Goal: Navigation & Orientation: Understand site structure

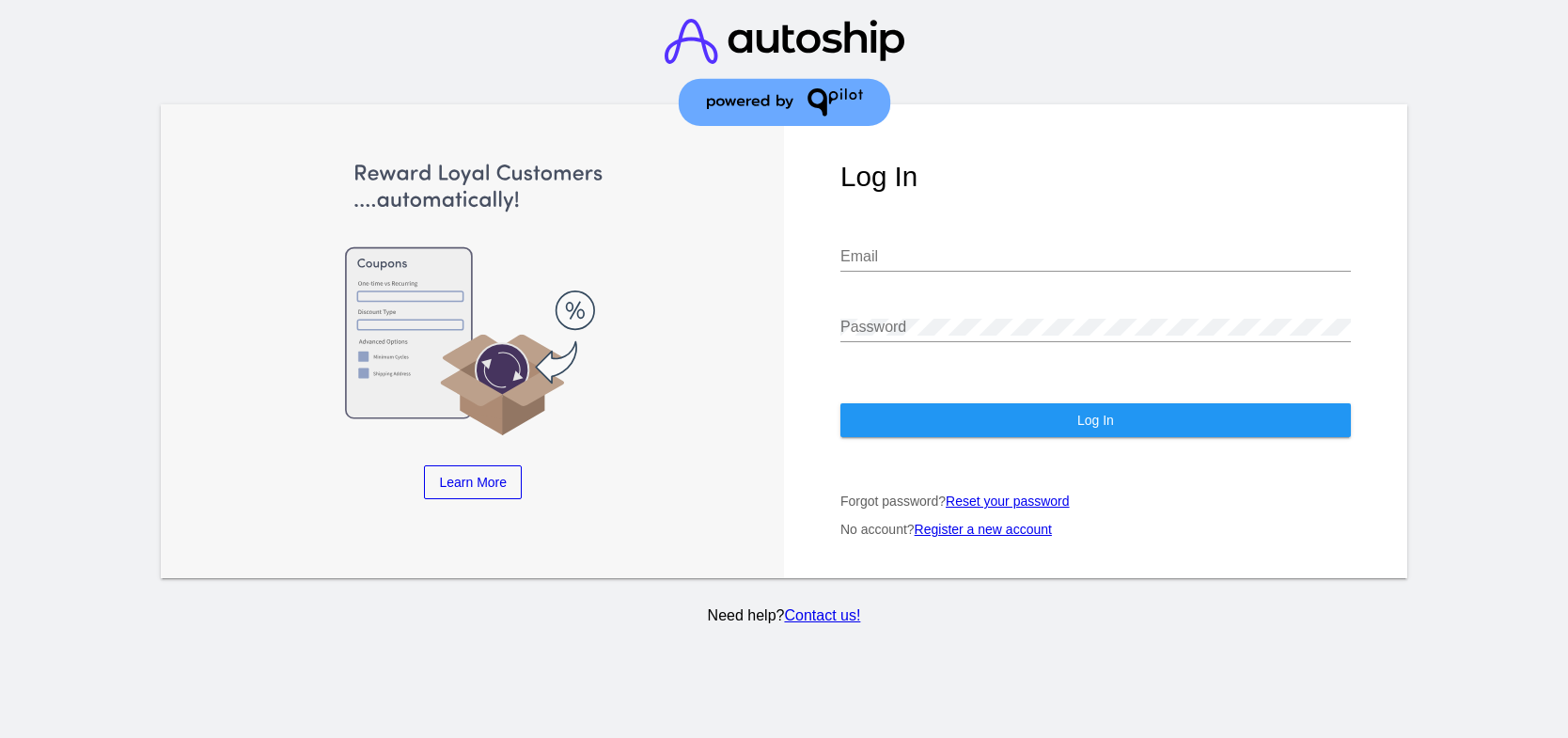
click at [947, 258] on input "Email" at bounding box center [1095, 256] width 510 height 17
type input "[EMAIL_ADDRESS][DOMAIN_NAME]"
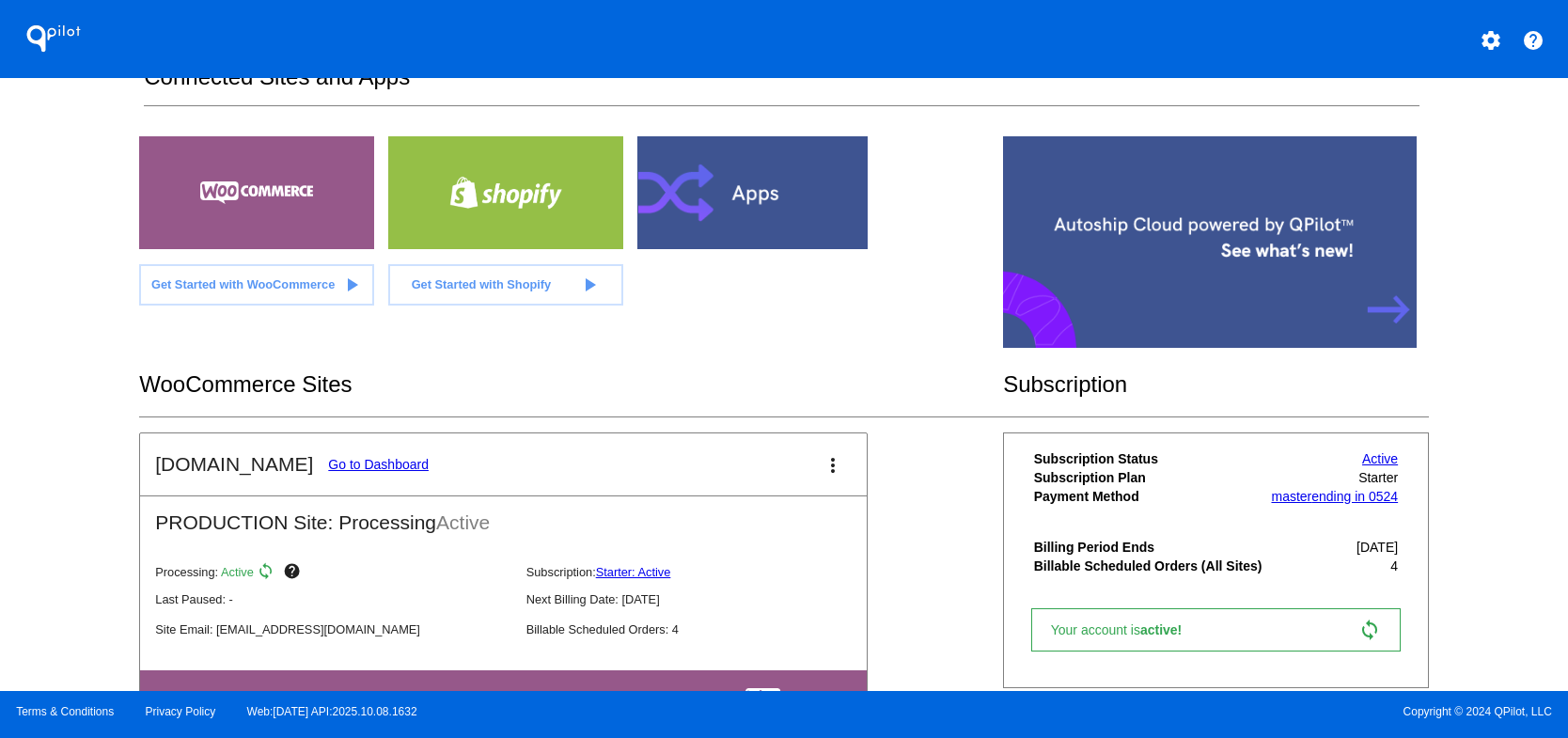
scroll to position [415, 0]
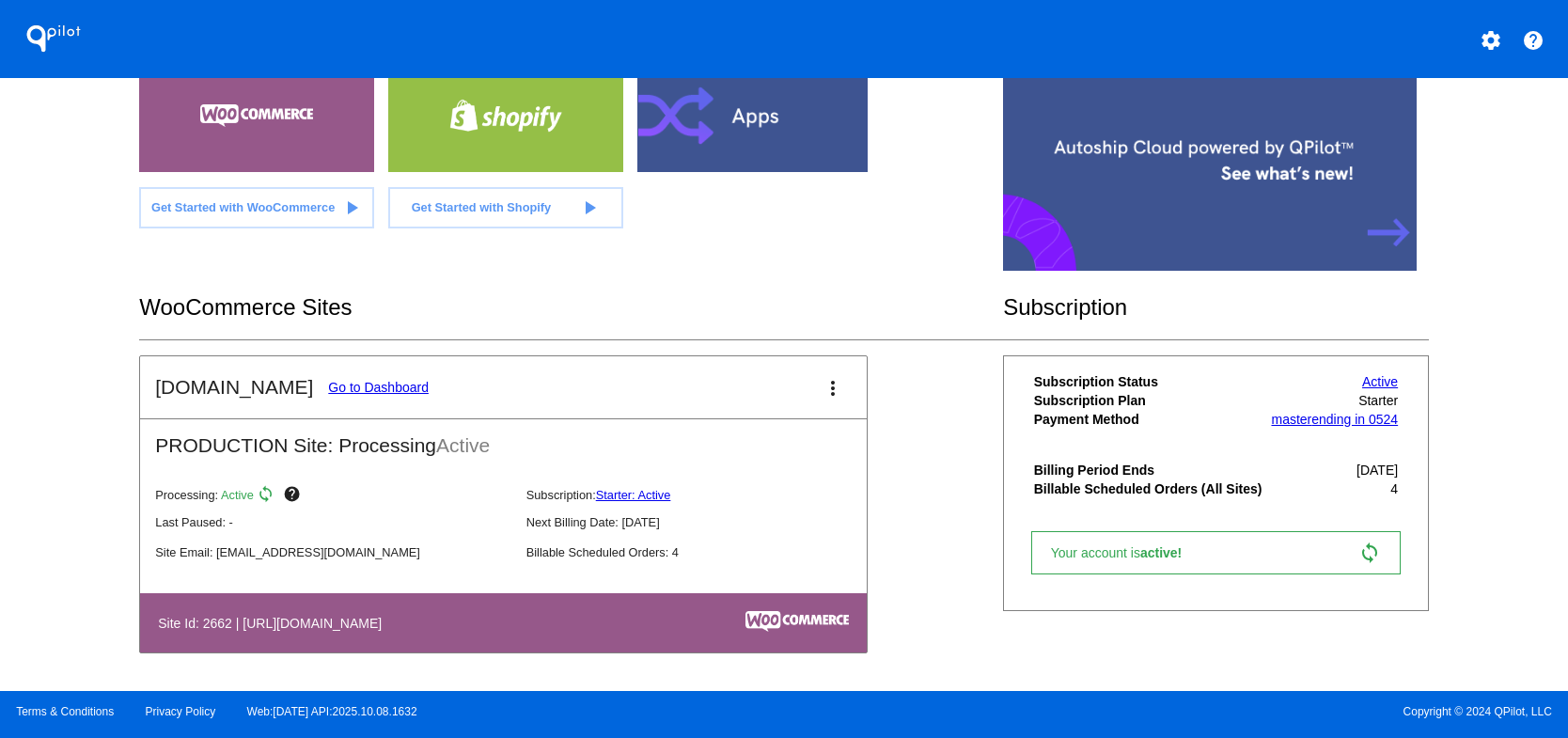
click at [368, 387] on link "Go to Dashboard" at bounding box center [378, 387] width 100 height 15
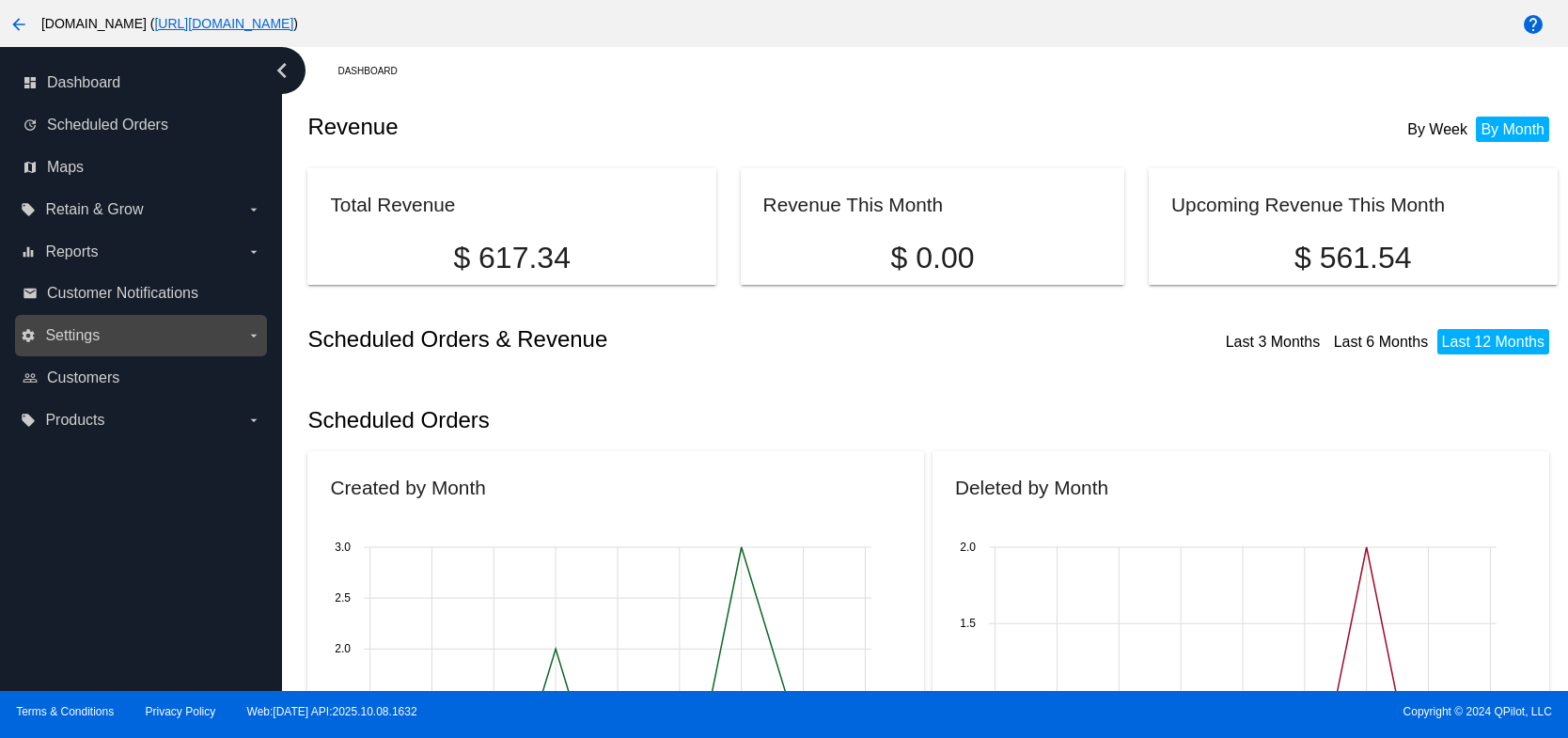
click at [91, 340] on span "Settings" at bounding box center [72, 335] width 54 height 17
click at [0, 0] on input "settings Settings arrow_drop_down" at bounding box center [0, 0] width 0 height 0
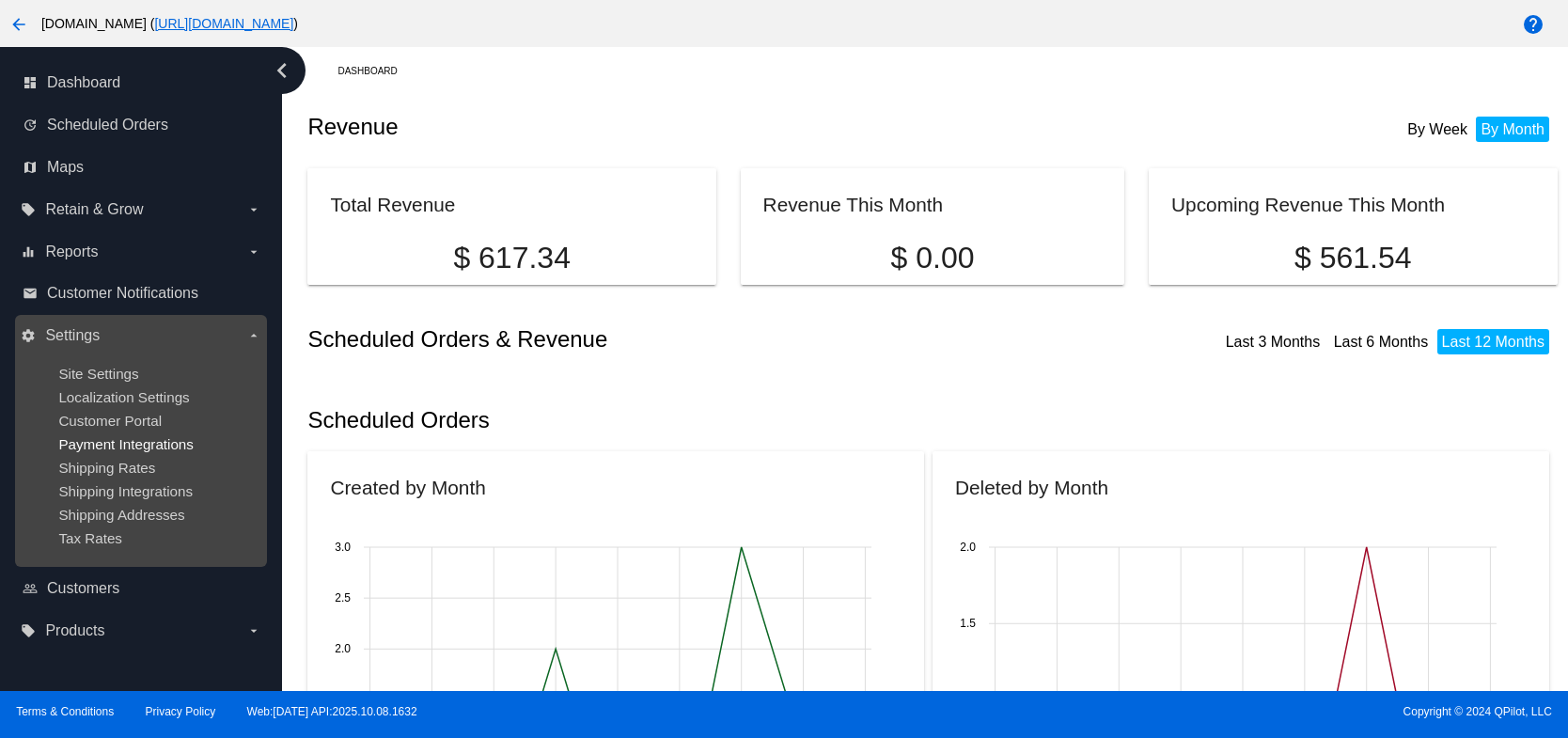
click at [125, 437] on span "Payment Integrations" at bounding box center [125, 444] width 135 height 16
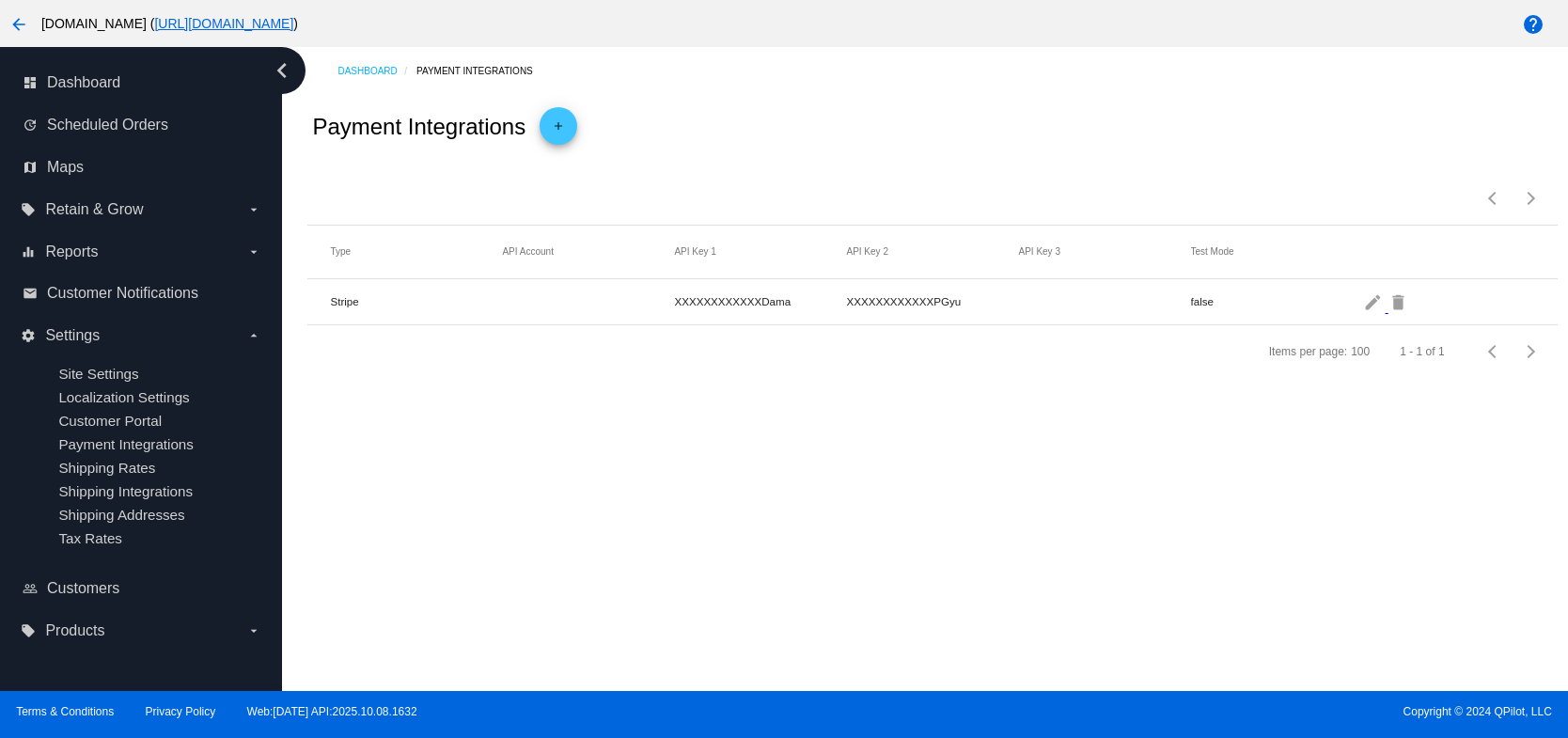
click at [360, 304] on mat-cell "Stripe" at bounding box center [416, 302] width 172 height 22
click at [1371, 309] on mat-icon "edit" at bounding box center [1374, 302] width 23 height 30
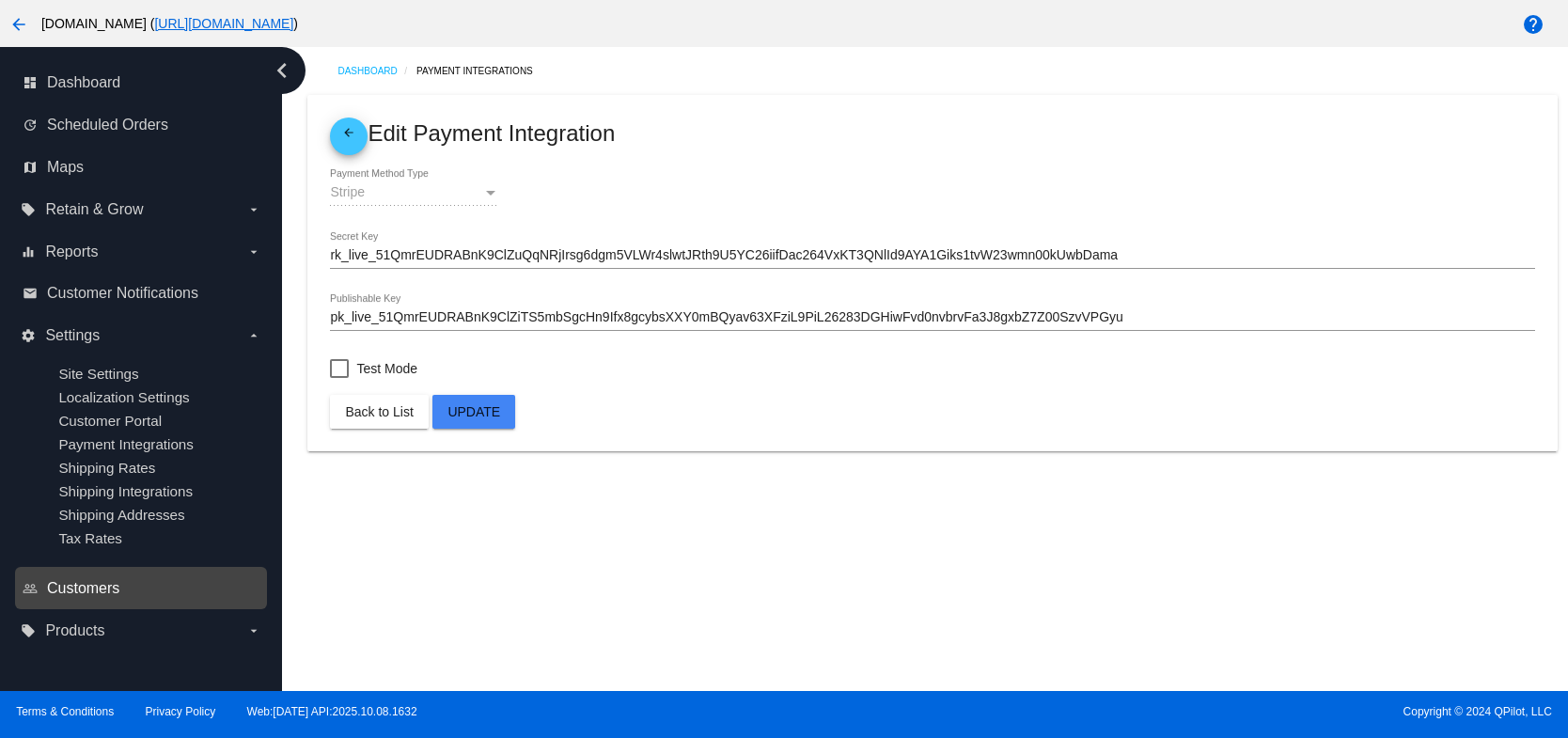
click at [105, 583] on span "Customers" at bounding box center [83, 588] width 72 height 17
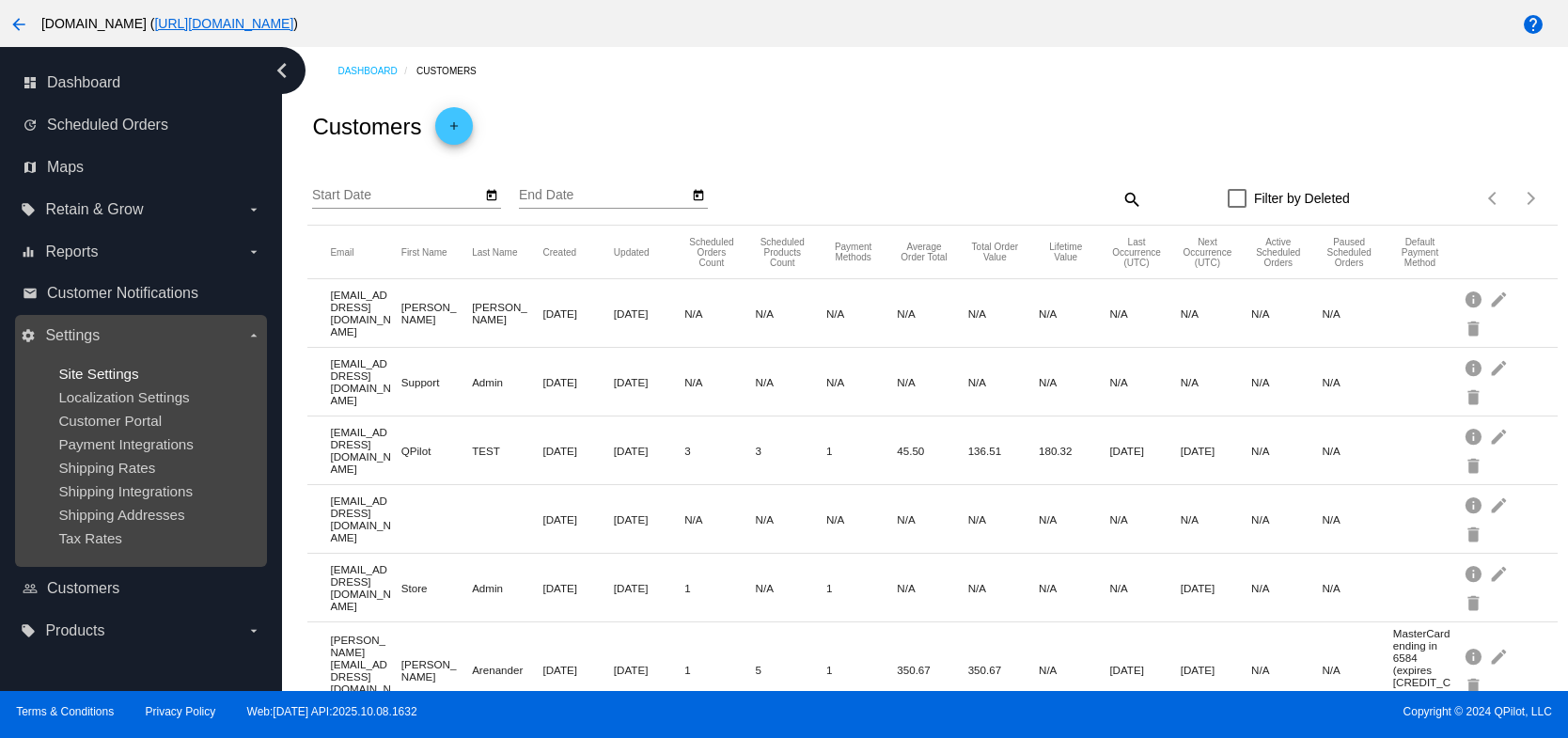
click at [105, 375] on span "Site Settings" at bounding box center [98, 373] width 80 height 16
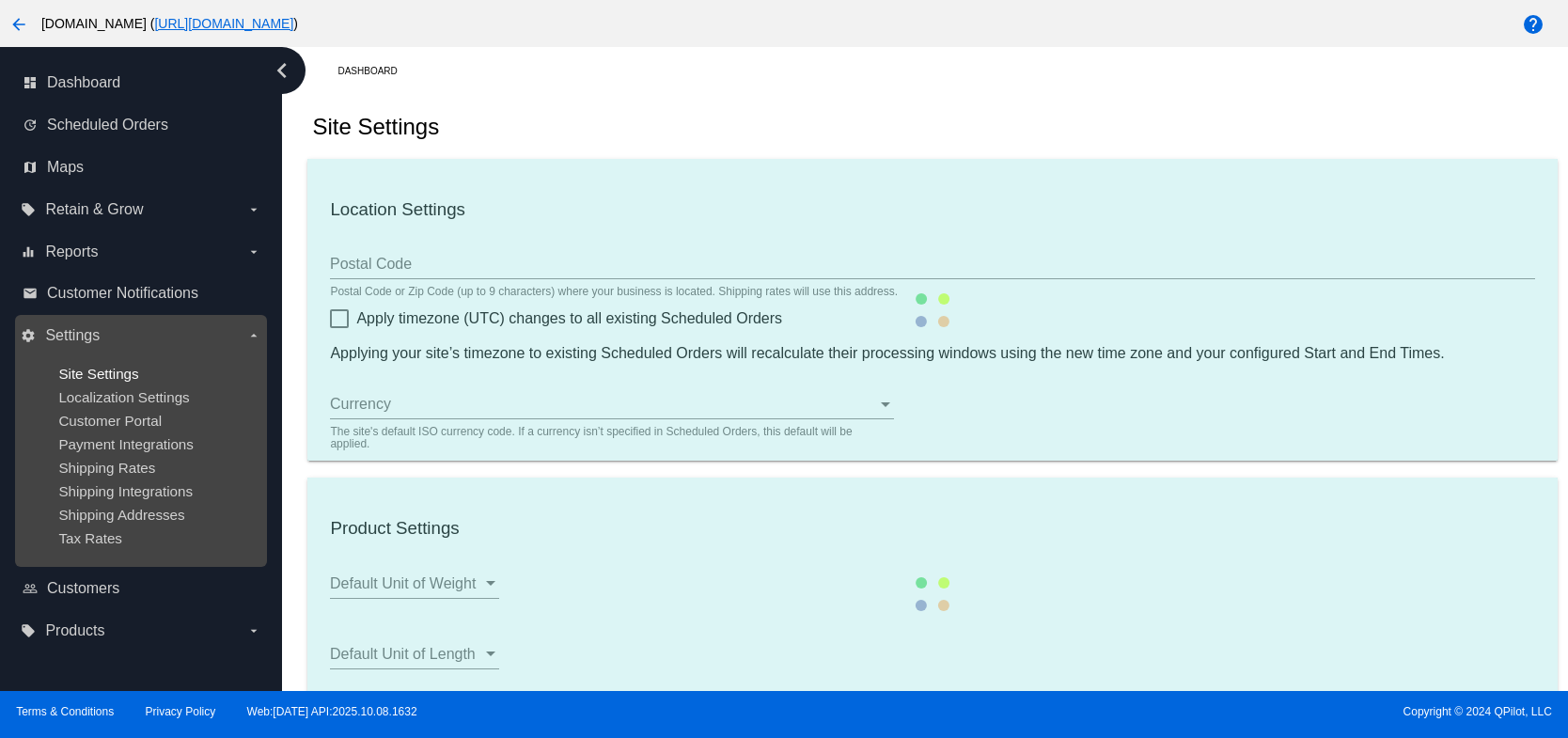
type input "95688"
checkbox input "true"
type input "00:00"
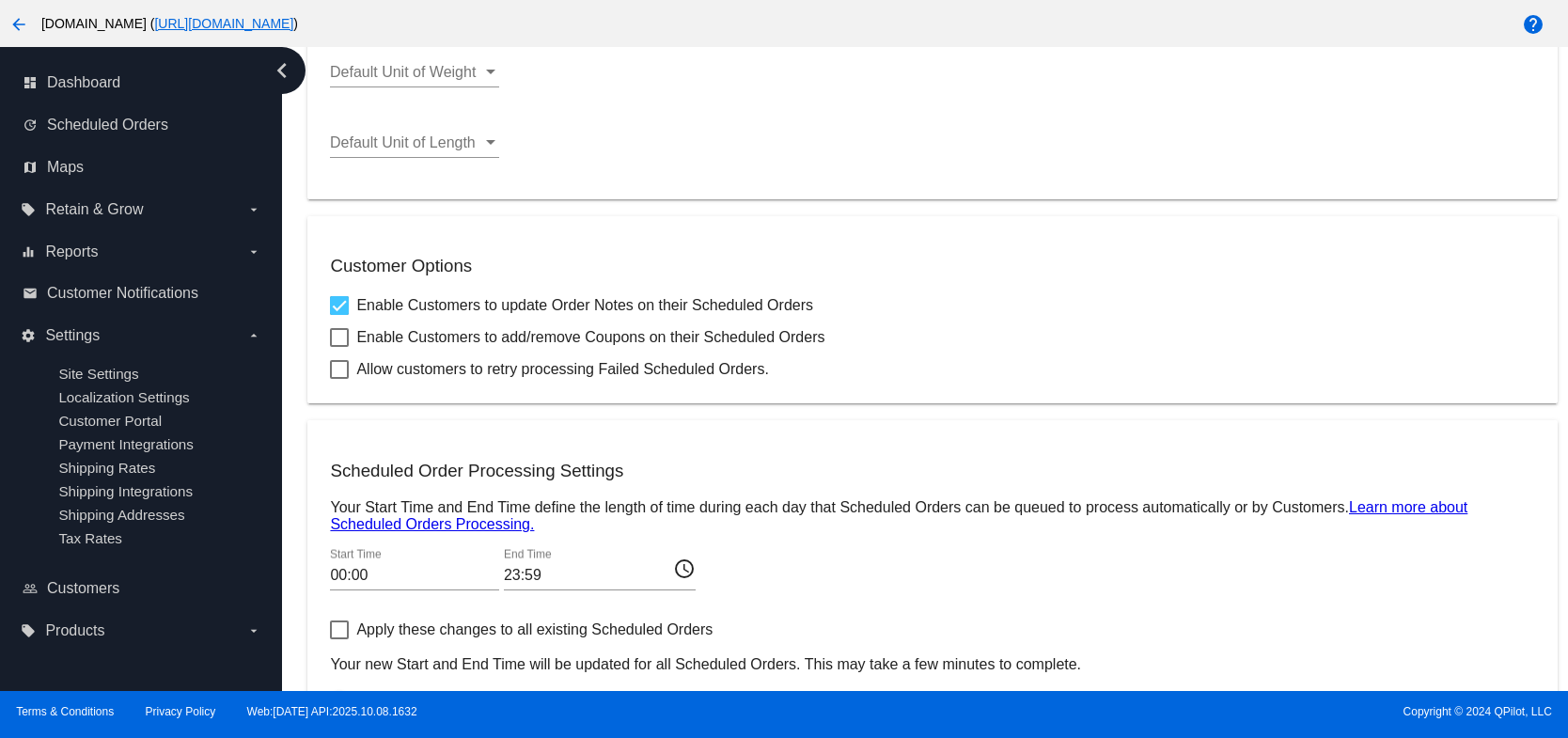
scroll to position [684, 0]
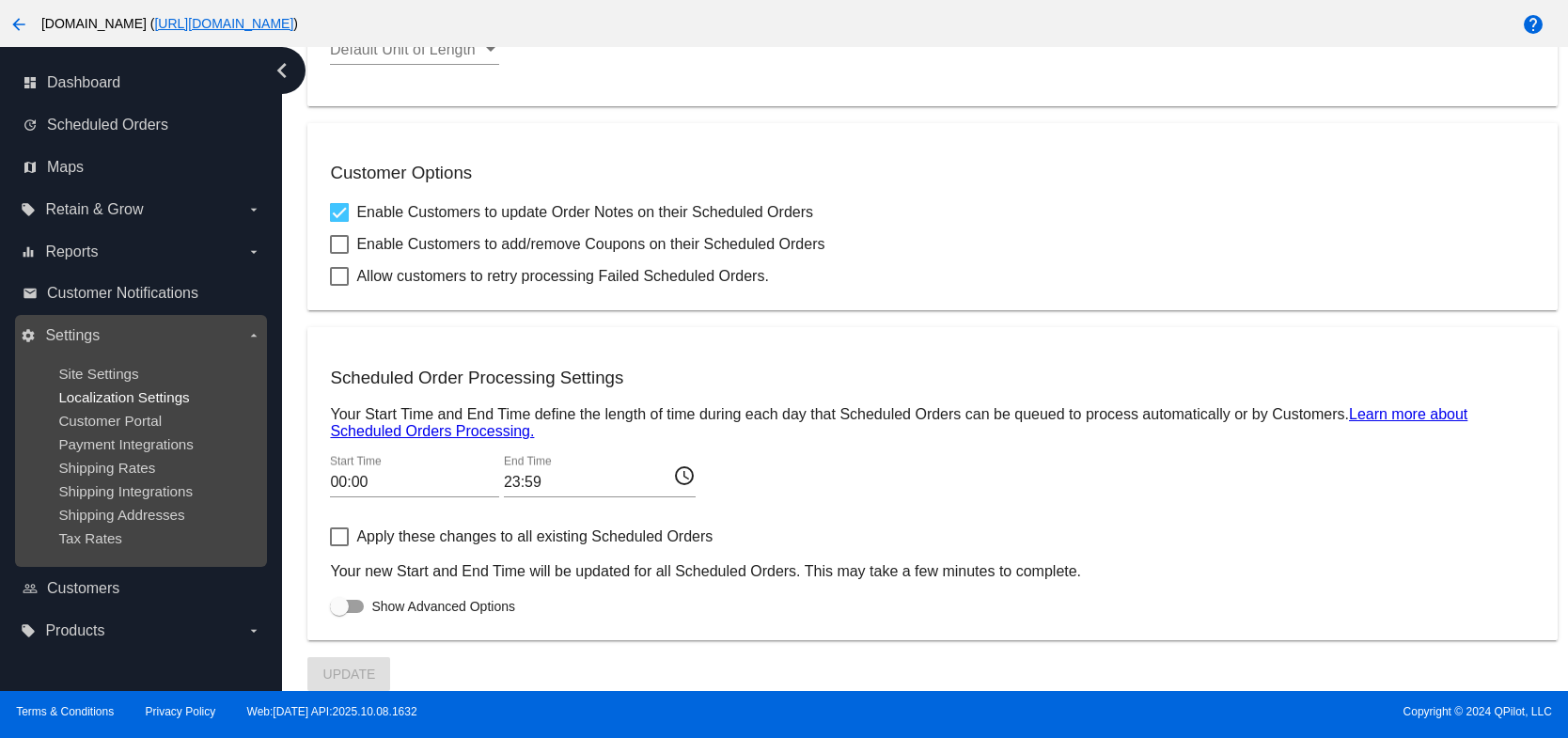
click at [128, 399] on span "Localization Settings" at bounding box center [123, 397] width 131 height 16
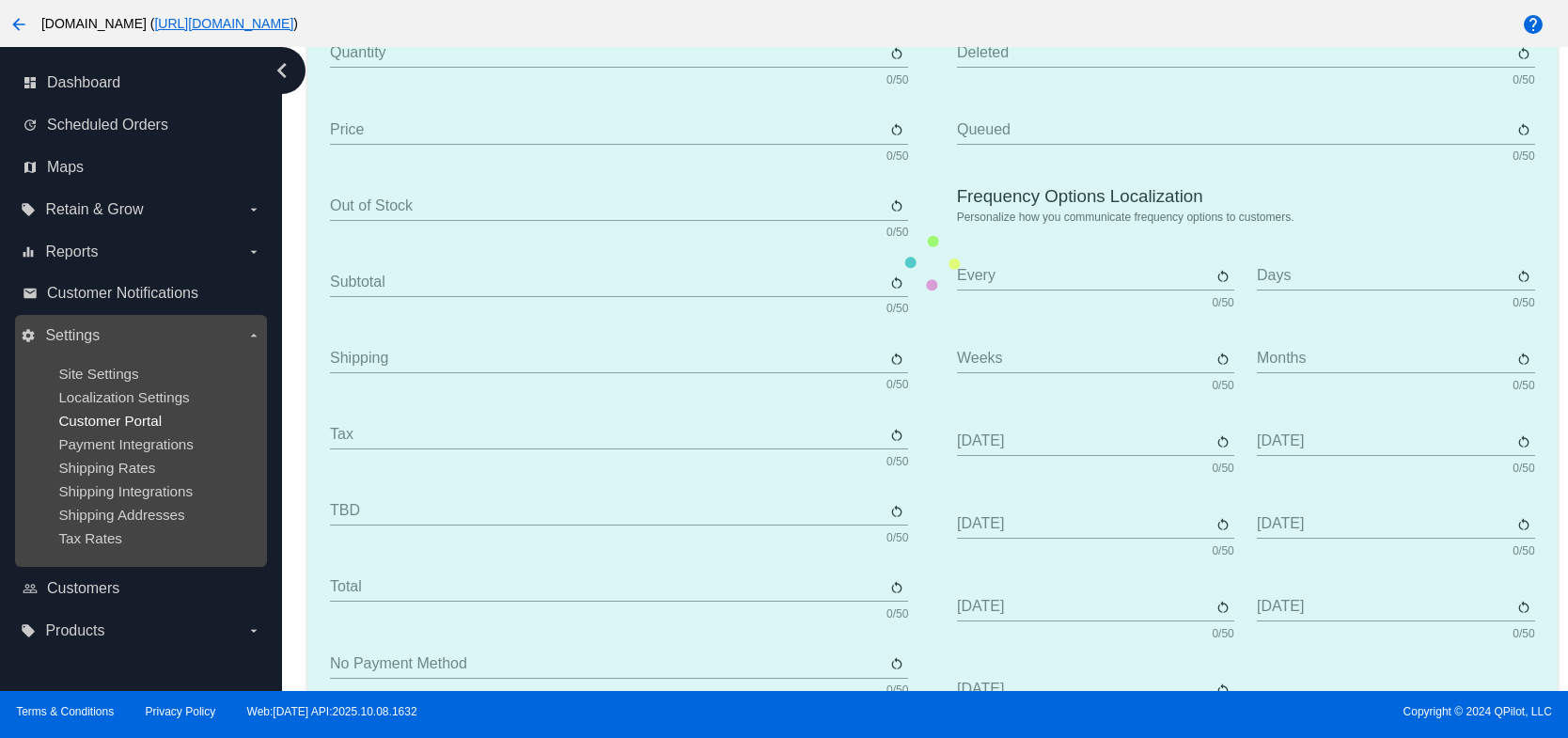
type input "Scheduled Order"
type input "Shipping Address"
type input "Frequency"
type input "Next Occurrence"
type input "Payment Method"
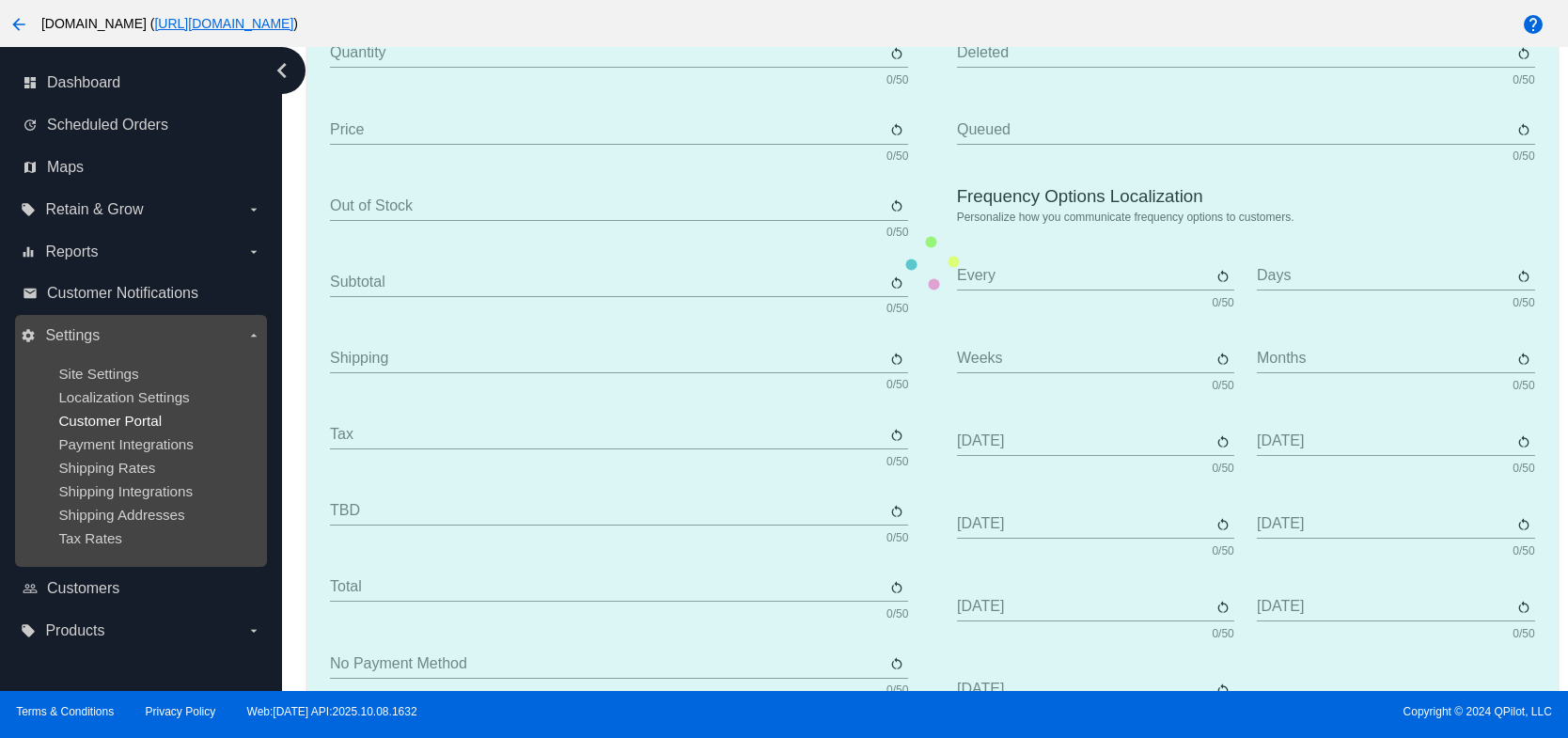
type input "Product"
type input "Quantity"
type input "Price"
type input "Out of stock"
type input "Subtotal"
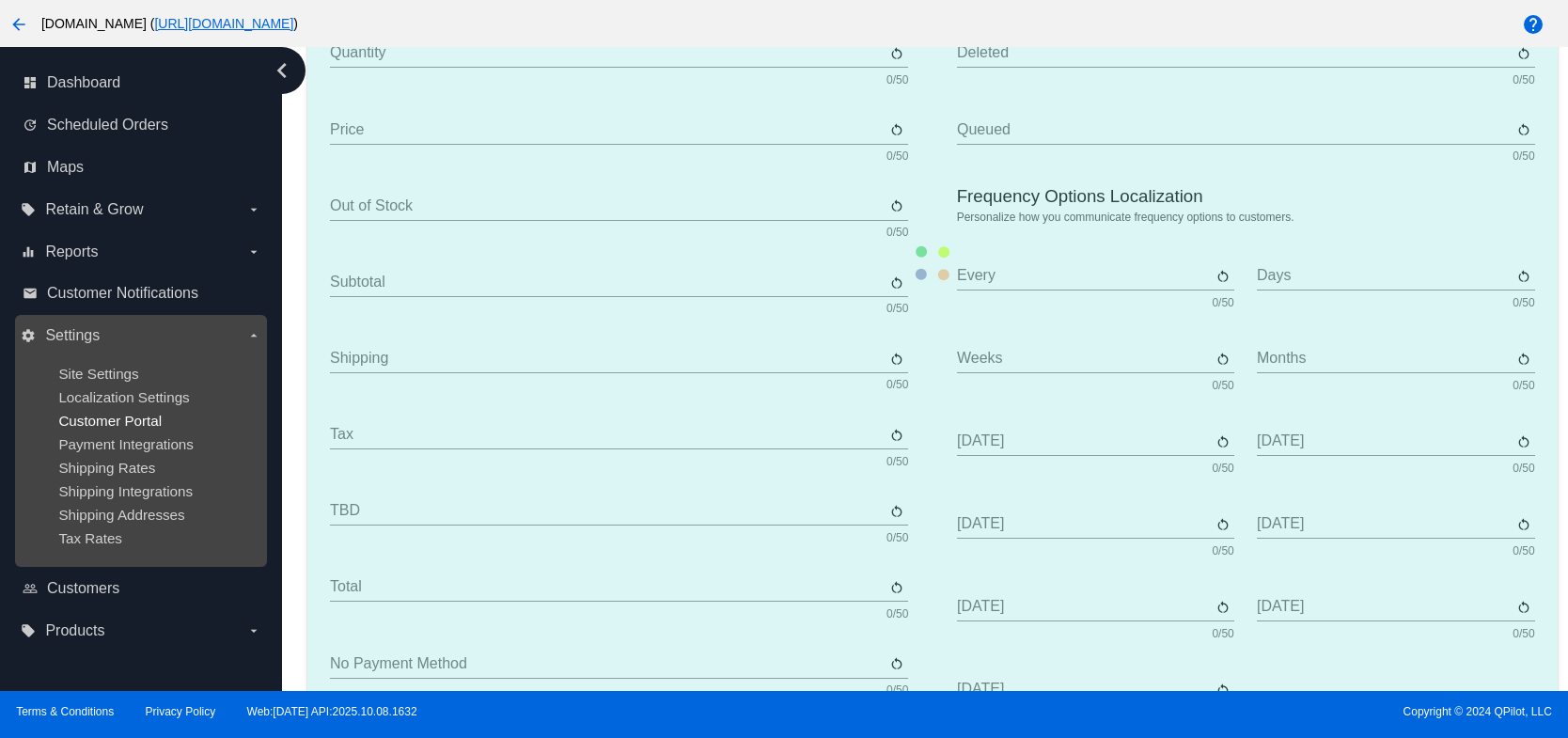
type input "Shipping"
type input "Tax"
type input "TBD"
type input "Total"
type input "No Payment Method"
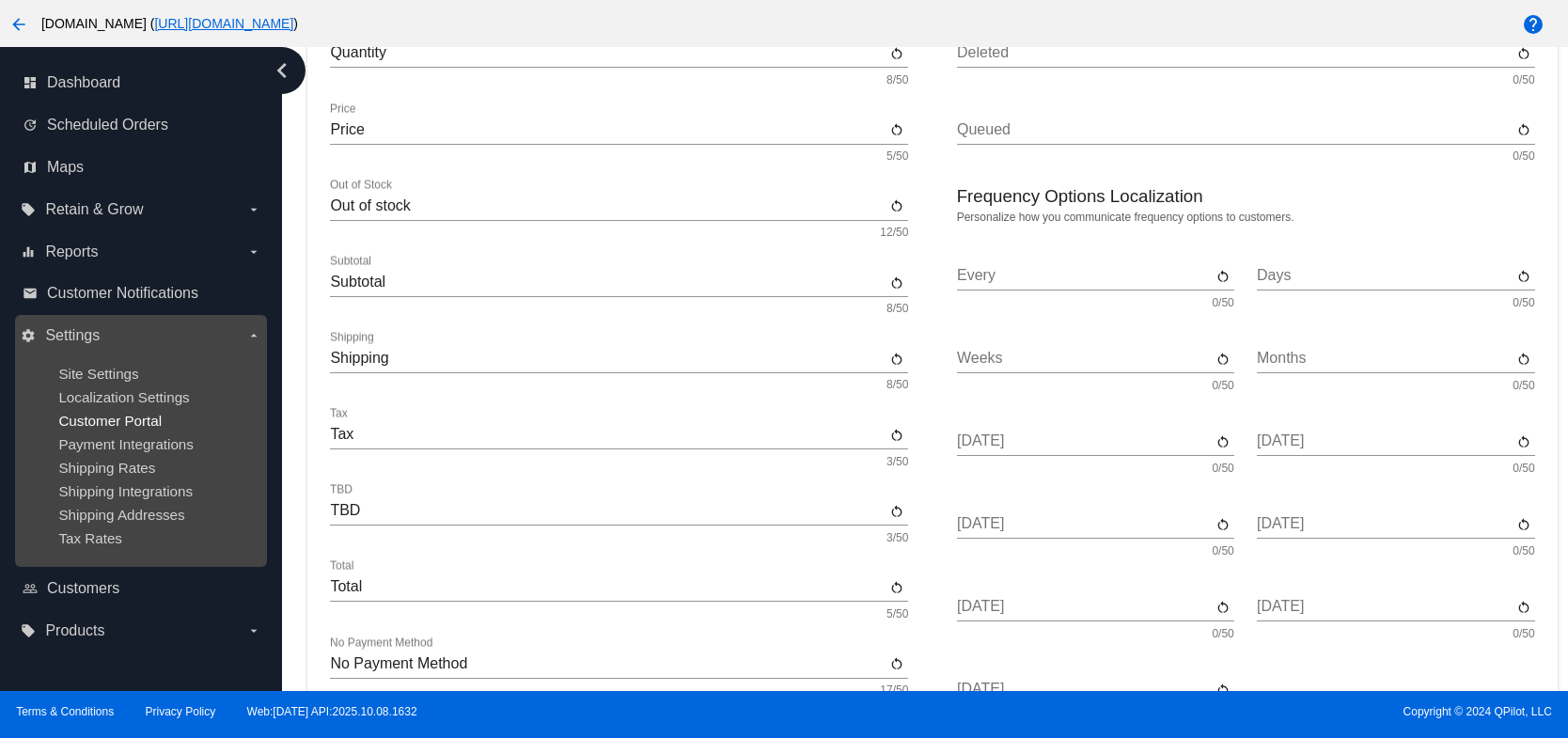
click at [131, 425] on span "Customer Portal" at bounding box center [109, 421] width 103 height 16
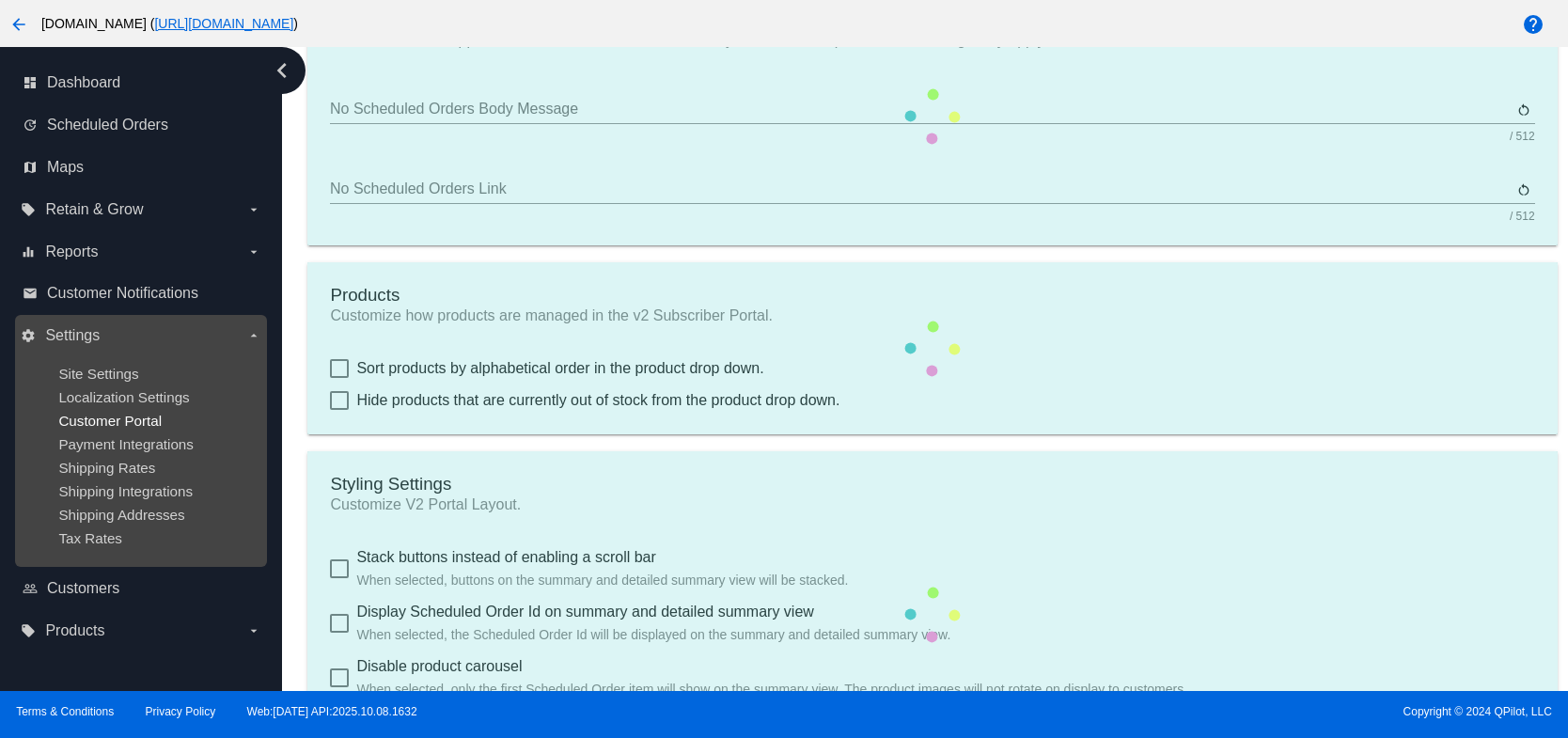
checkbox input "true"
type input "Create a Subscription"
type input "[URL][DOMAIN_NAME]"
checkbox input "true"
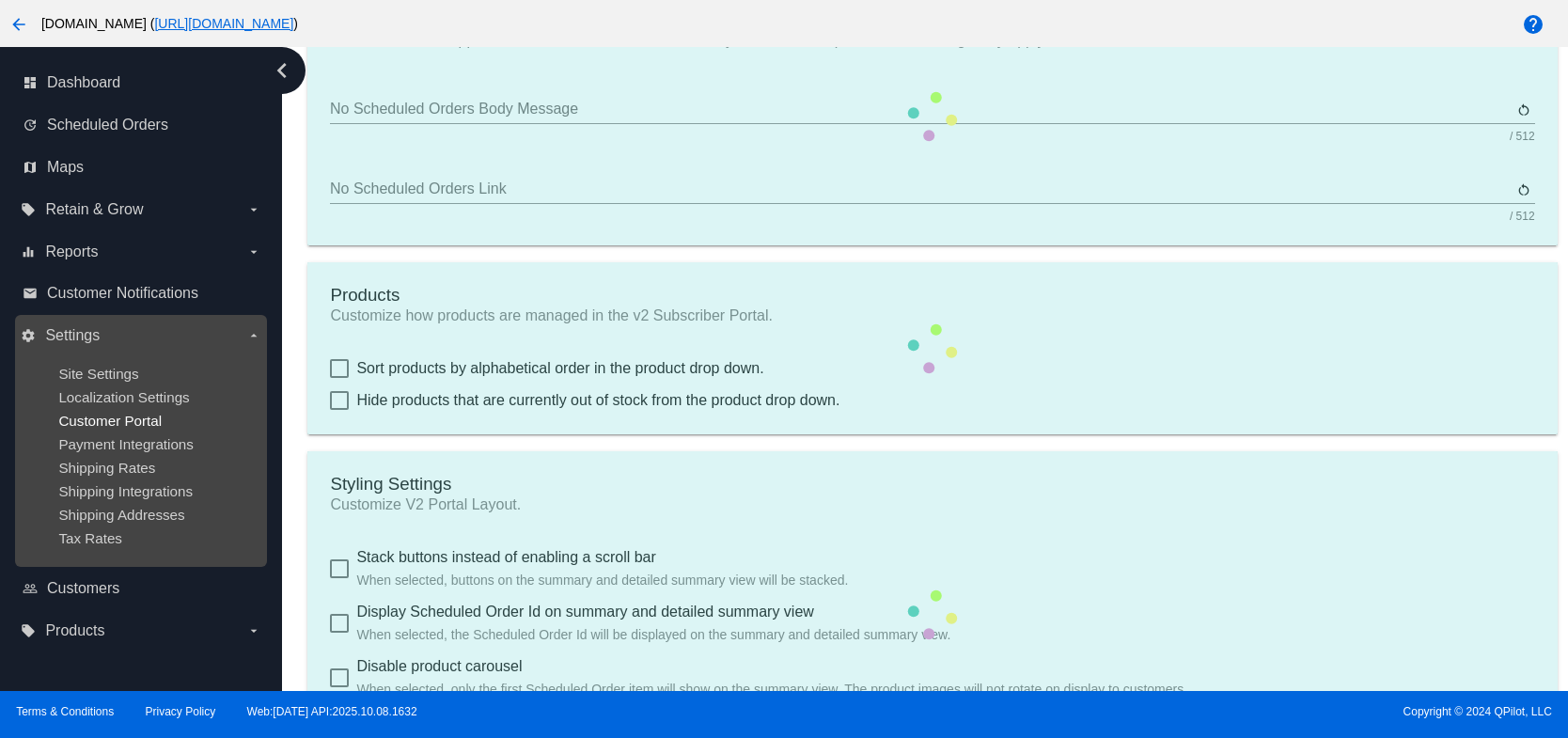
type input "1"
type input "20"
type input "500"
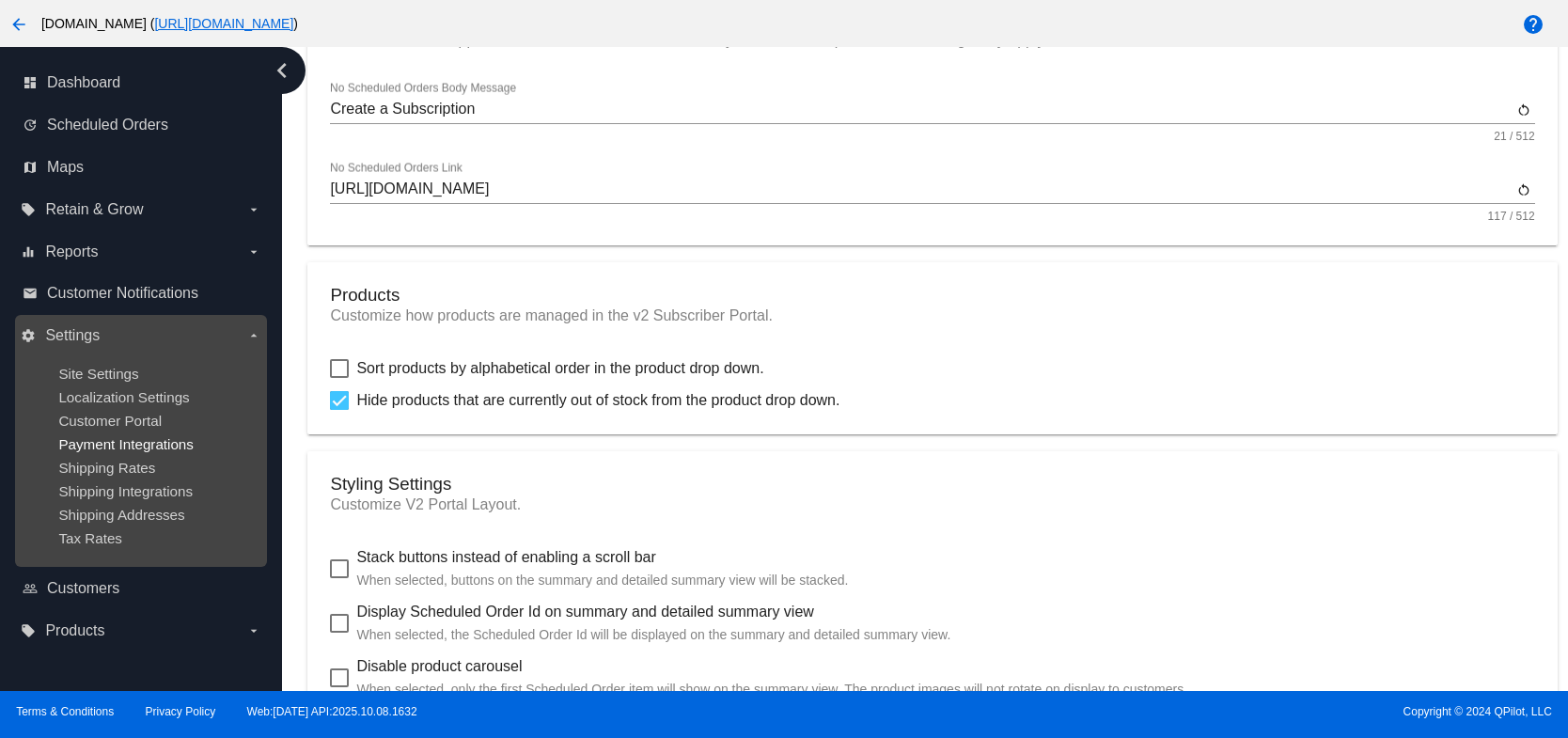
click at [131, 442] on span "Payment Integrations" at bounding box center [125, 444] width 135 height 16
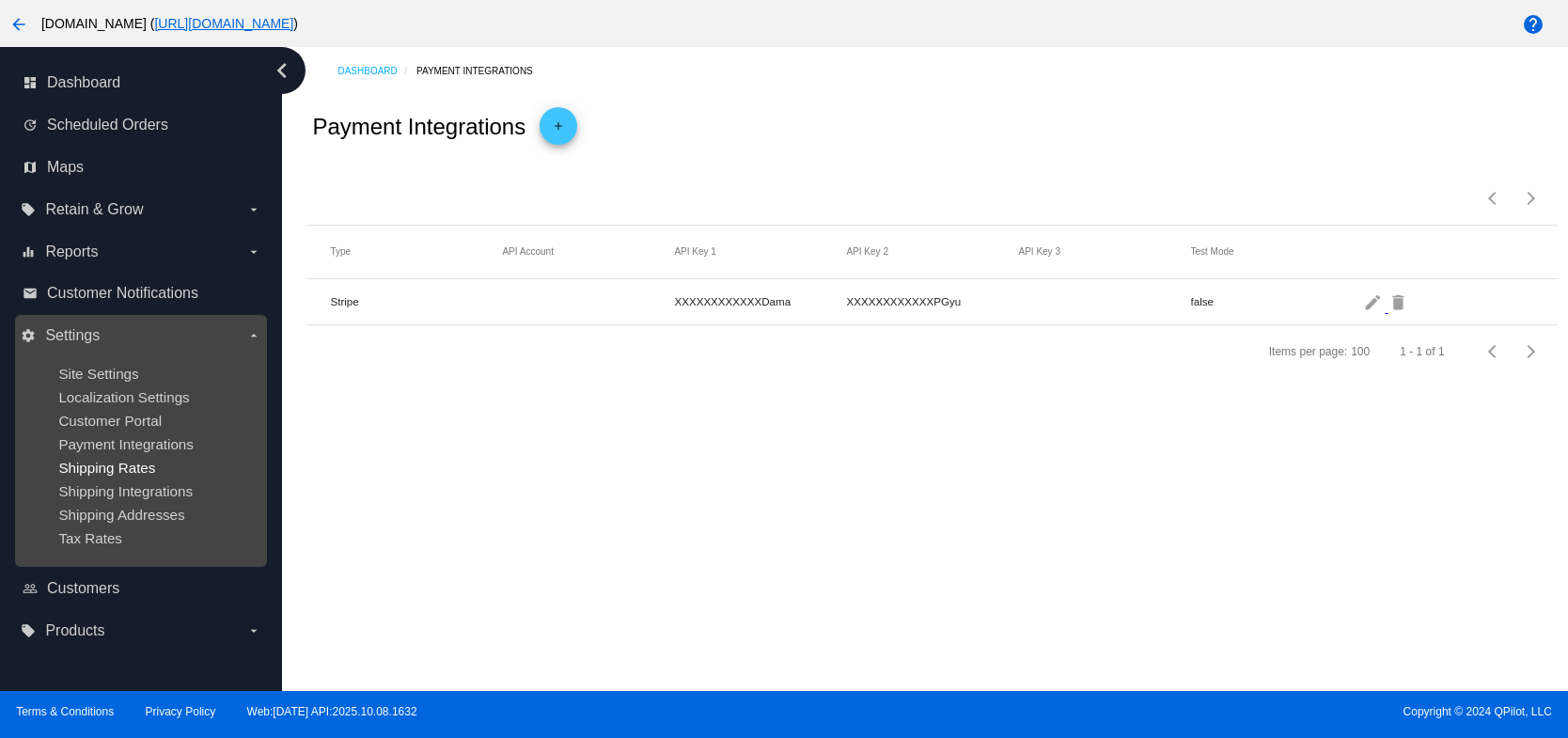
click at [128, 469] on span "Shipping Rates" at bounding box center [106, 468] width 97 height 16
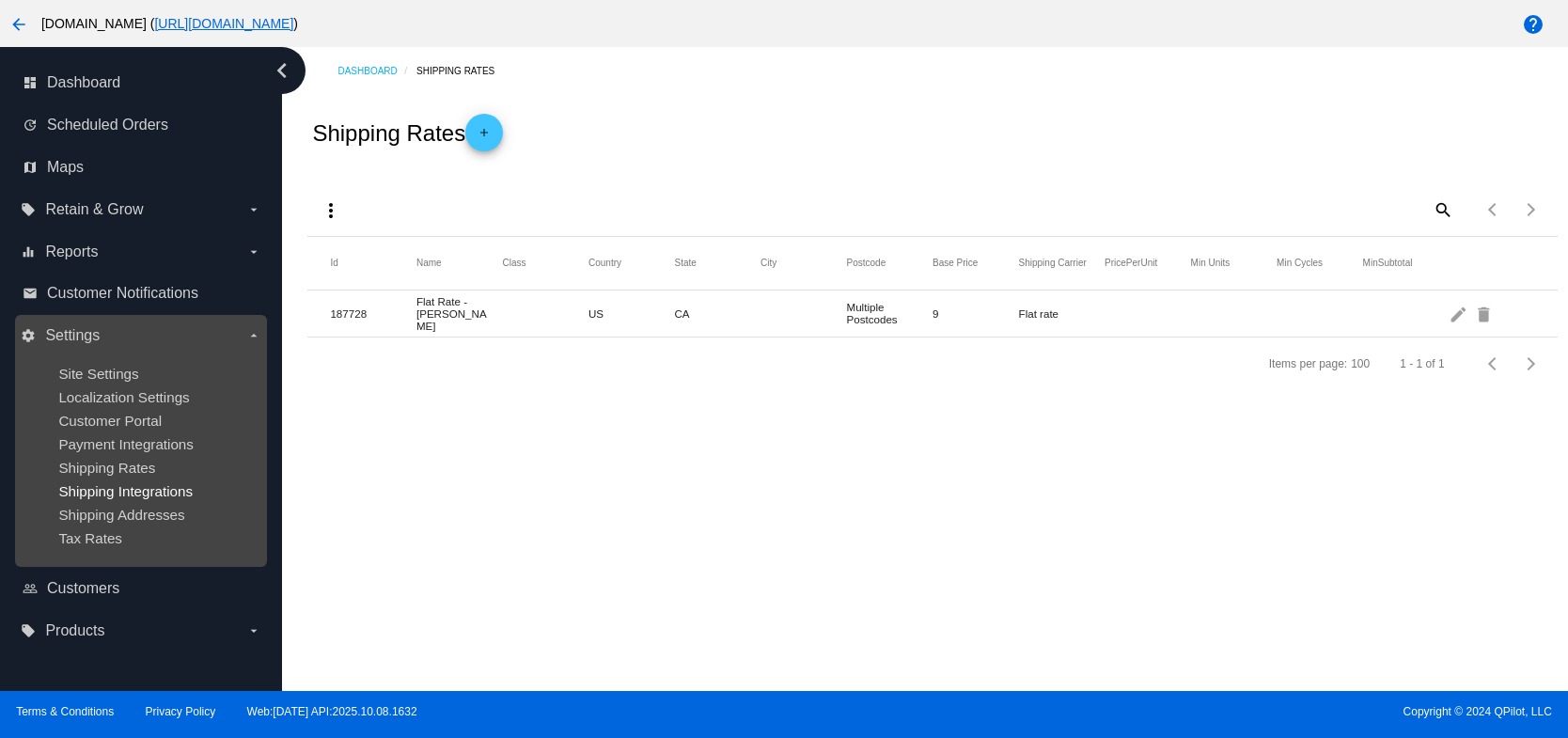
click at [138, 495] on span "Shipping Integrations" at bounding box center [125, 492] width 134 height 16
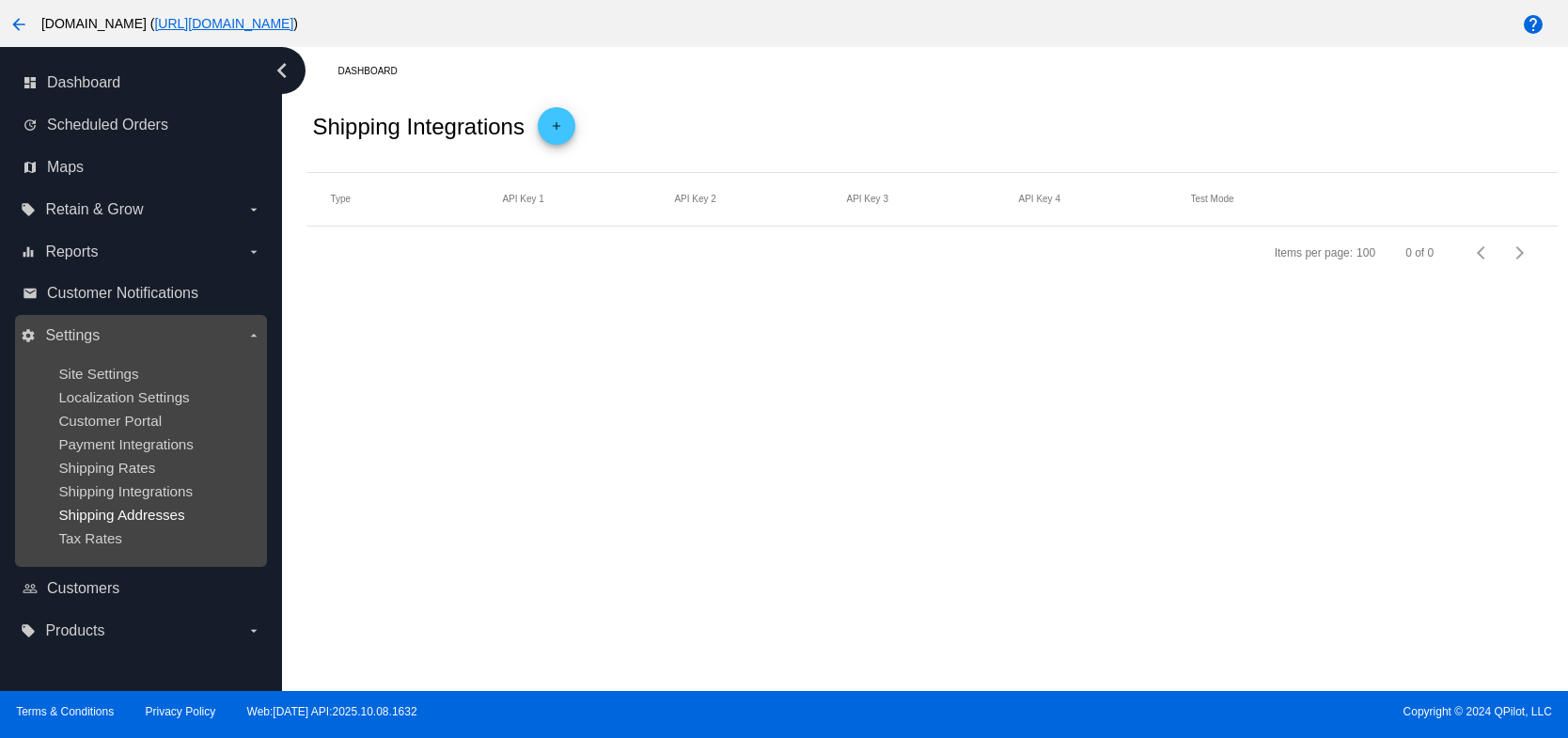
click at [138, 517] on span "Shipping Addresses" at bounding box center [121, 514] width 126 height 16
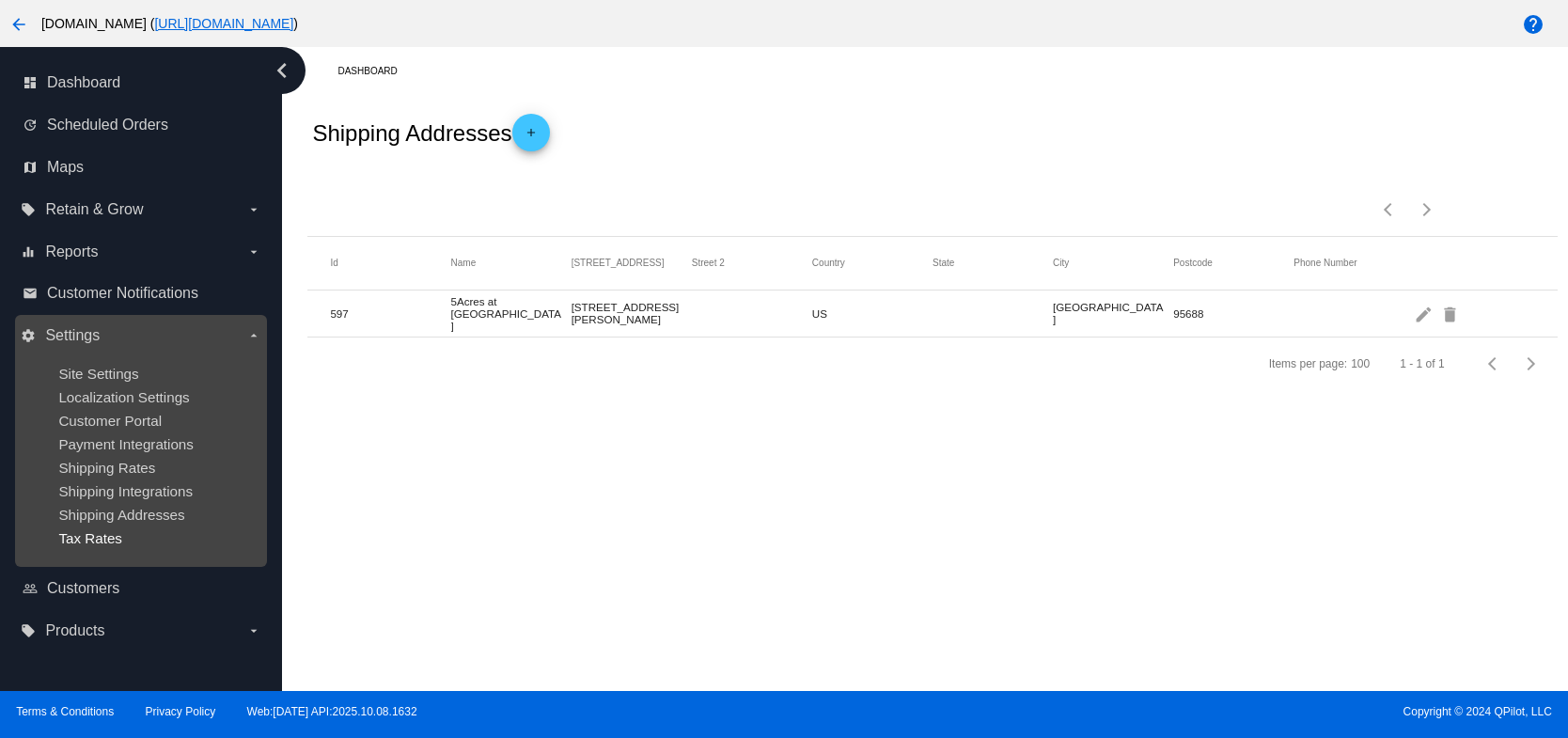
click at [102, 540] on span "Tax Rates" at bounding box center [90, 538] width 64 height 16
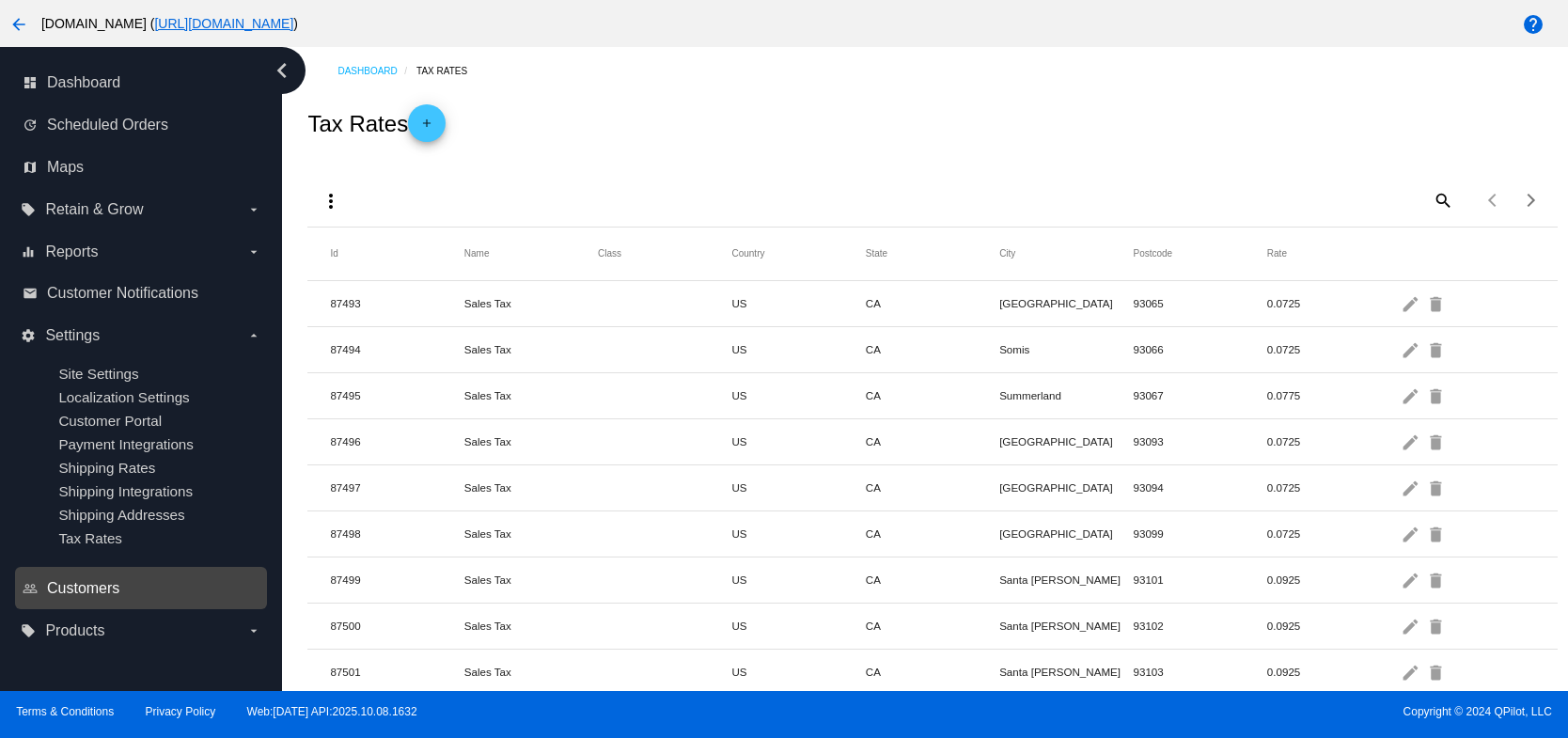
click at [109, 587] on span "Customers" at bounding box center [83, 588] width 72 height 17
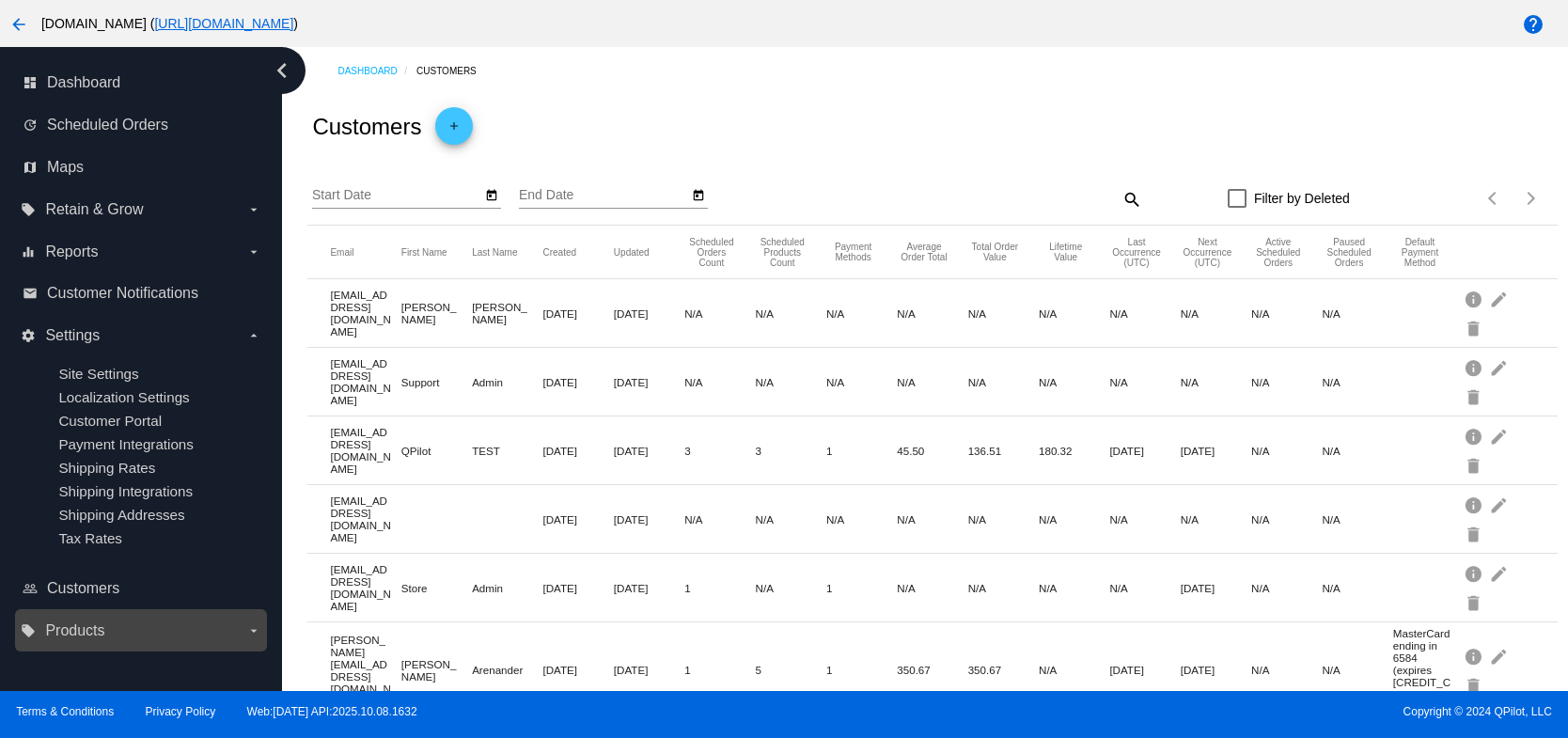
click at [153, 622] on label "local_offer Products arrow_drop_down" at bounding box center [140, 631] width 239 height 31
click at [0, 0] on input "local_offer Products arrow_drop_down" at bounding box center [0, 0] width 0 height 0
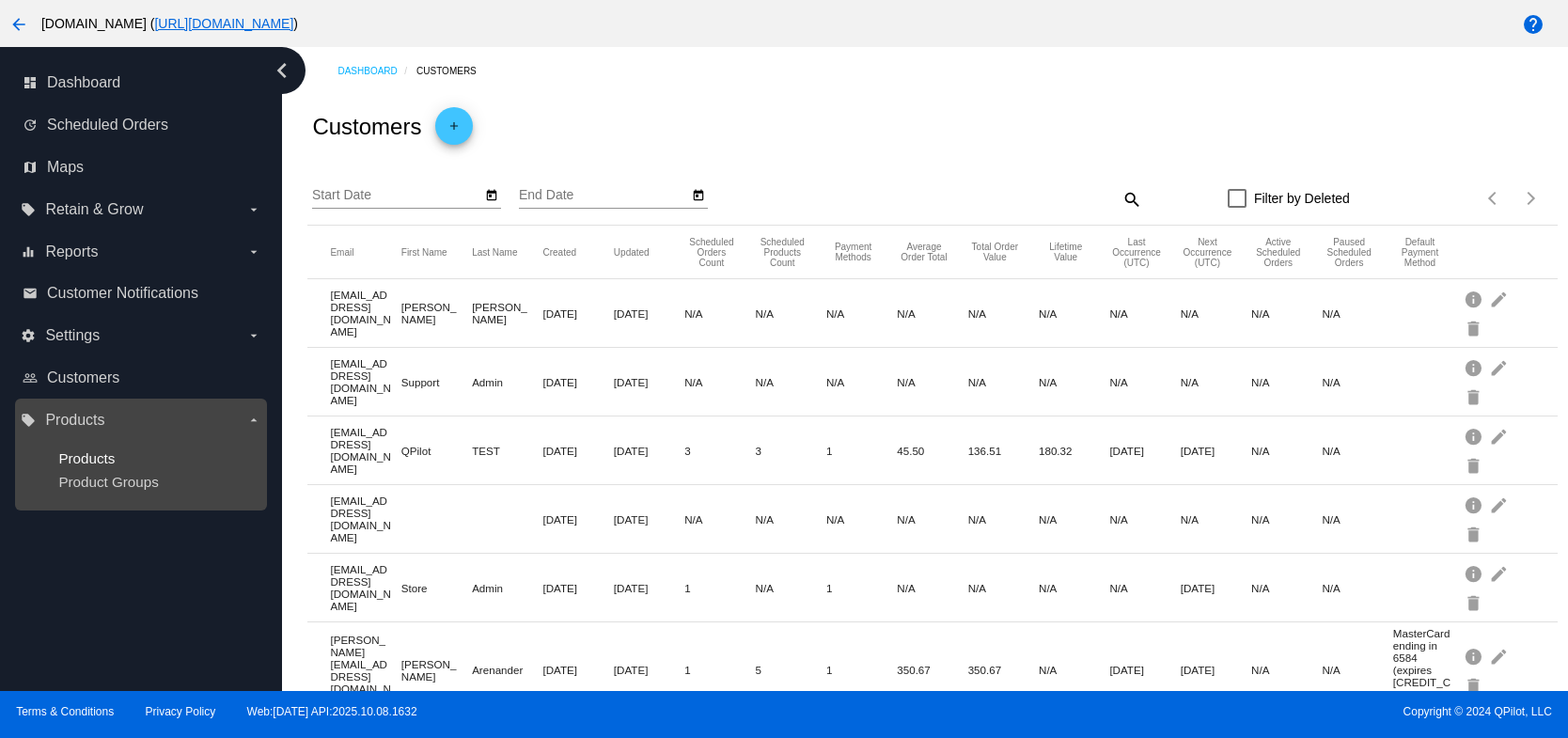
click at [99, 460] on span "Products" at bounding box center [86, 458] width 56 height 16
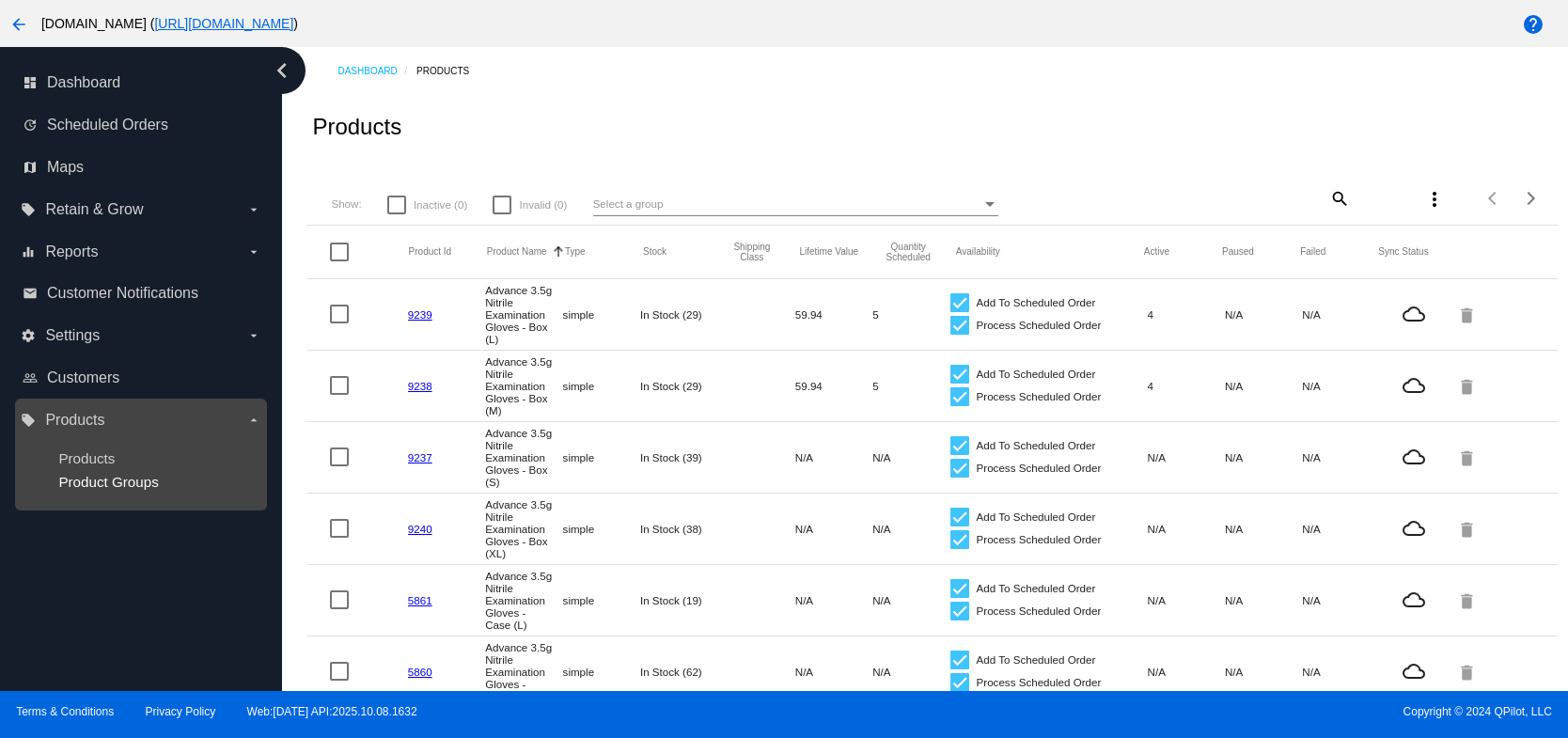
click at [101, 482] on span "Product Groups" at bounding box center [107, 482] width 99 height 16
